Goal: Check status

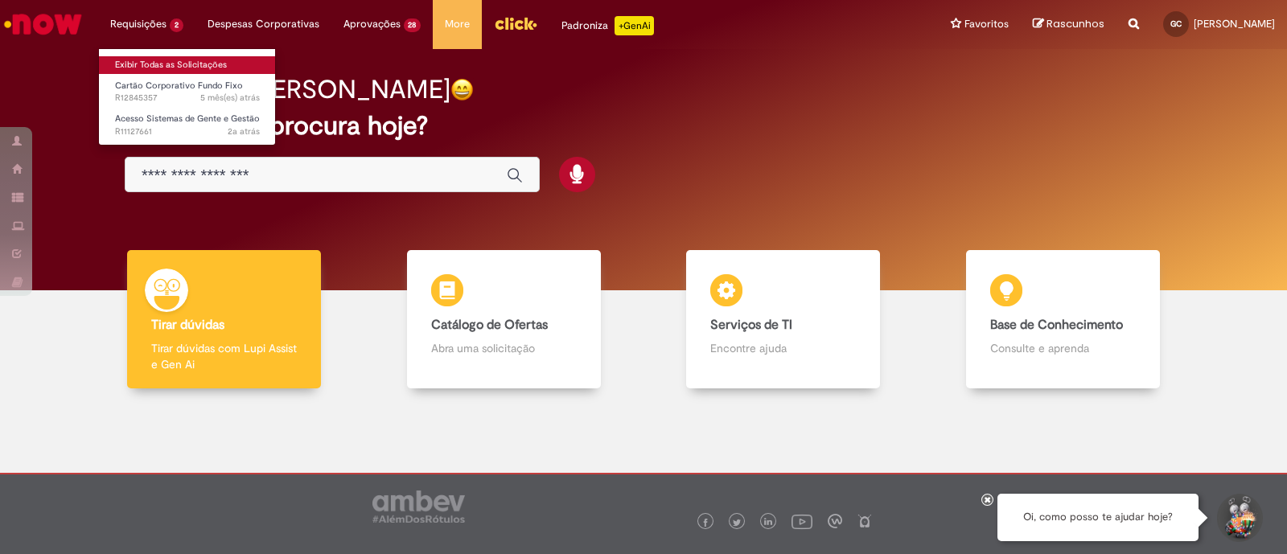
click at [127, 59] on link "Exibir Todas as Solicitações" at bounding box center [187, 65] width 177 height 18
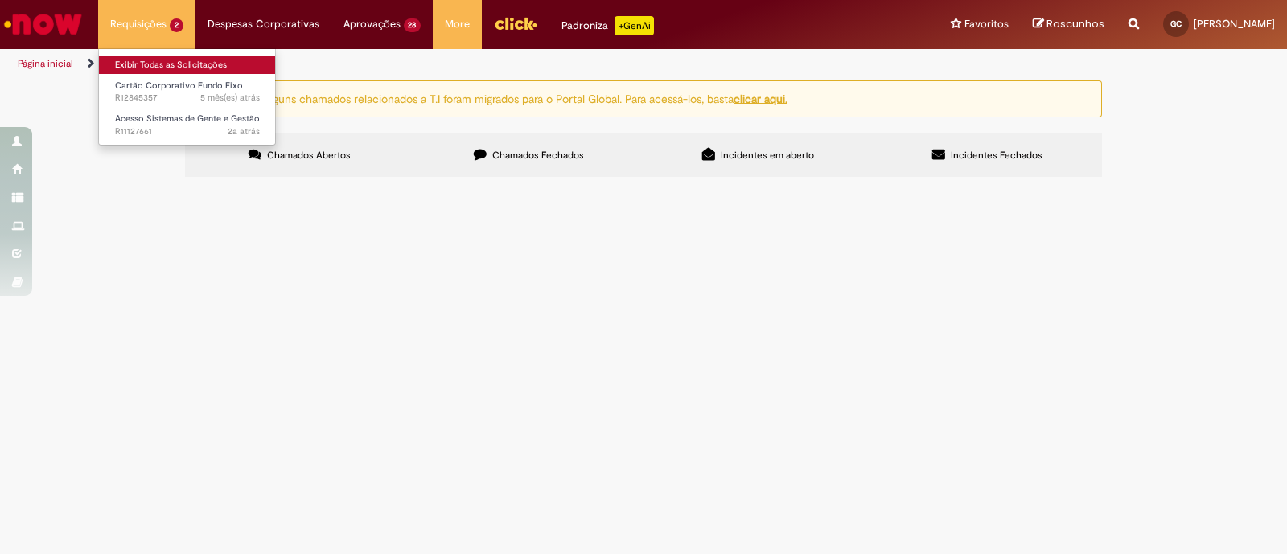
click at [174, 59] on link "Exibir Todas as Solicitações" at bounding box center [187, 65] width 177 height 18
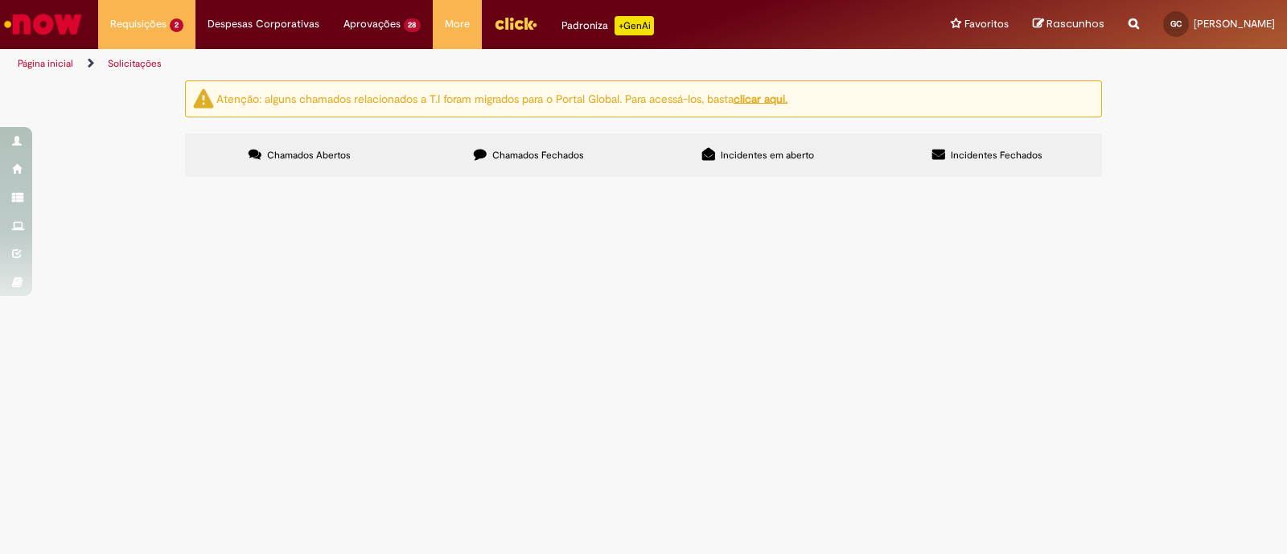
click at [45, 27] on img "Ir para a Homepage" at bounding box center [43, 24] width 83 height 32
